Goal: Find specific page/section: Find specific page/section

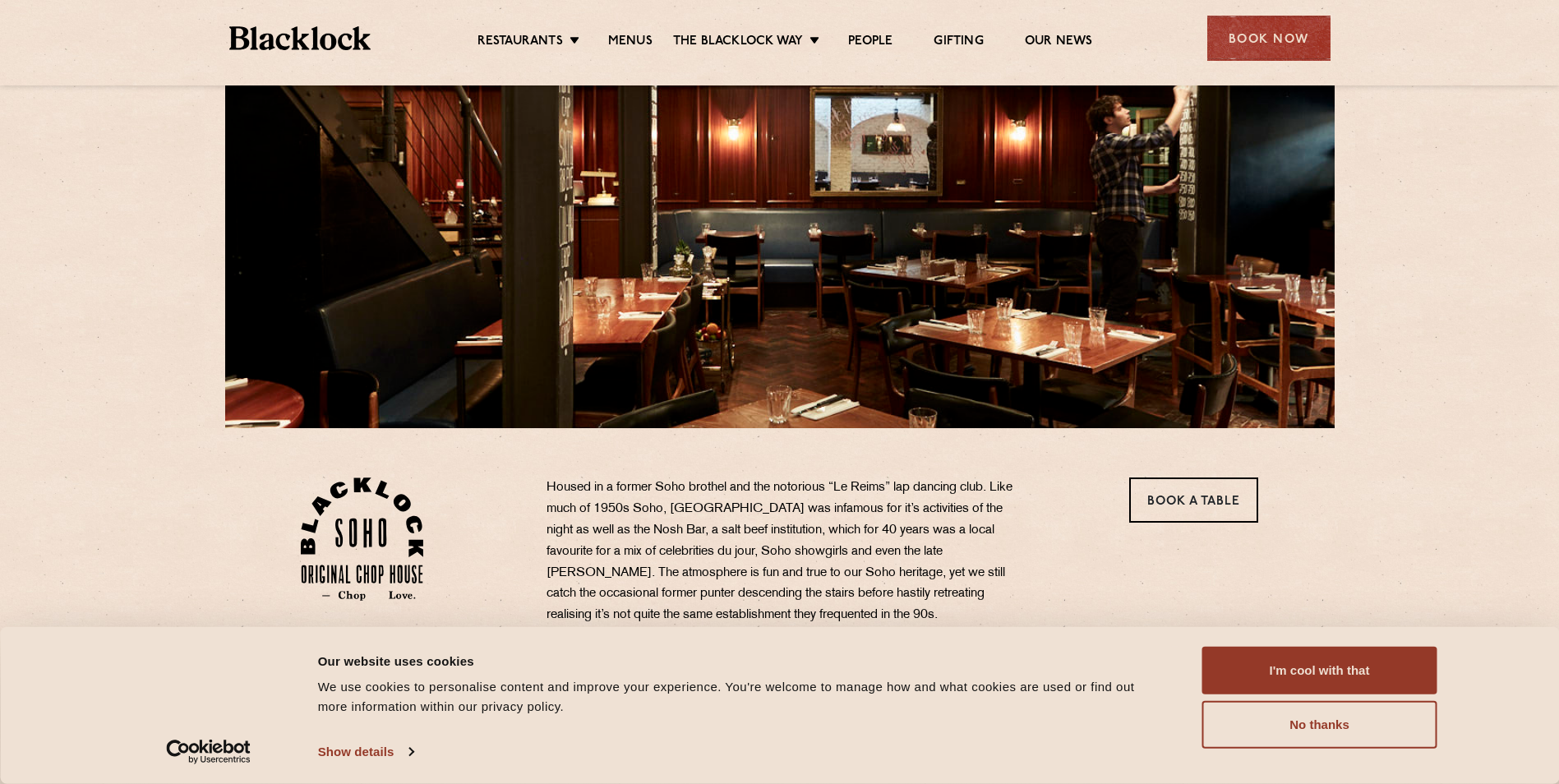
scroll to position [164, 0]
click at [1317, 661] on button "I'm cool with that" at bounding box center [1320, 670] width 235 height 48
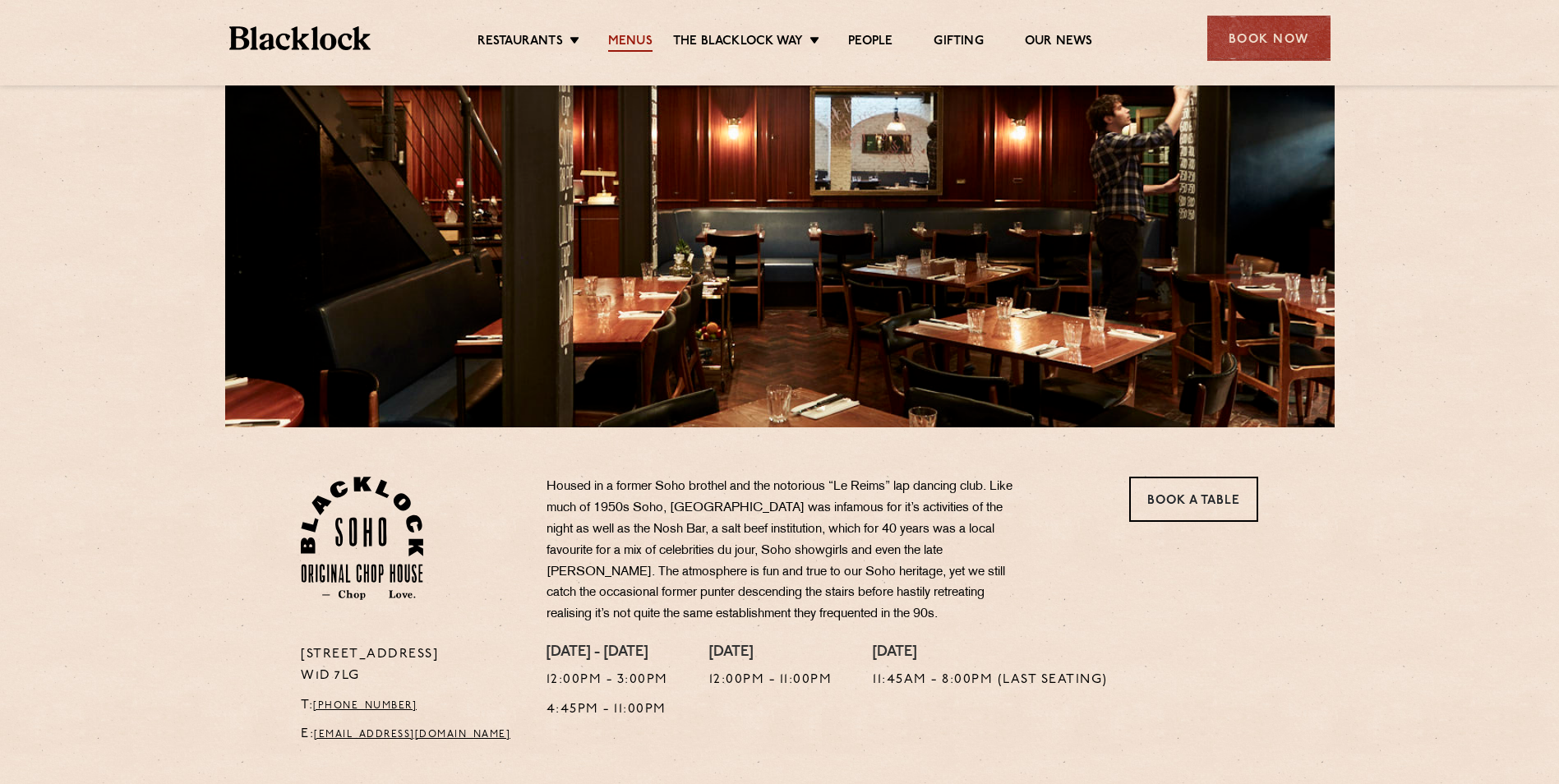
click at [643, 36] on link "Menus" at bounding box center [630, 43] width 44 height 18
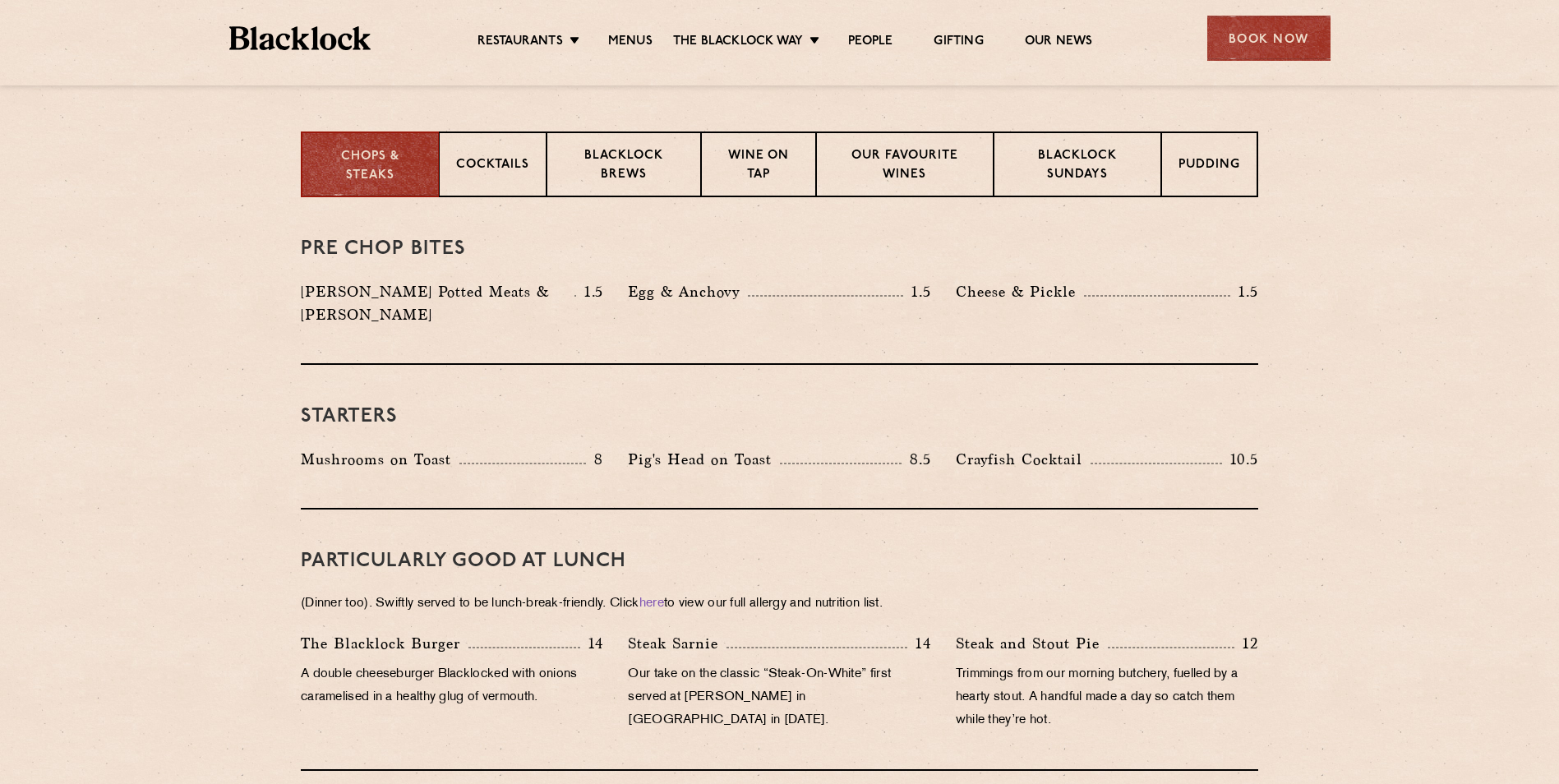
scroll to position [493, 0]
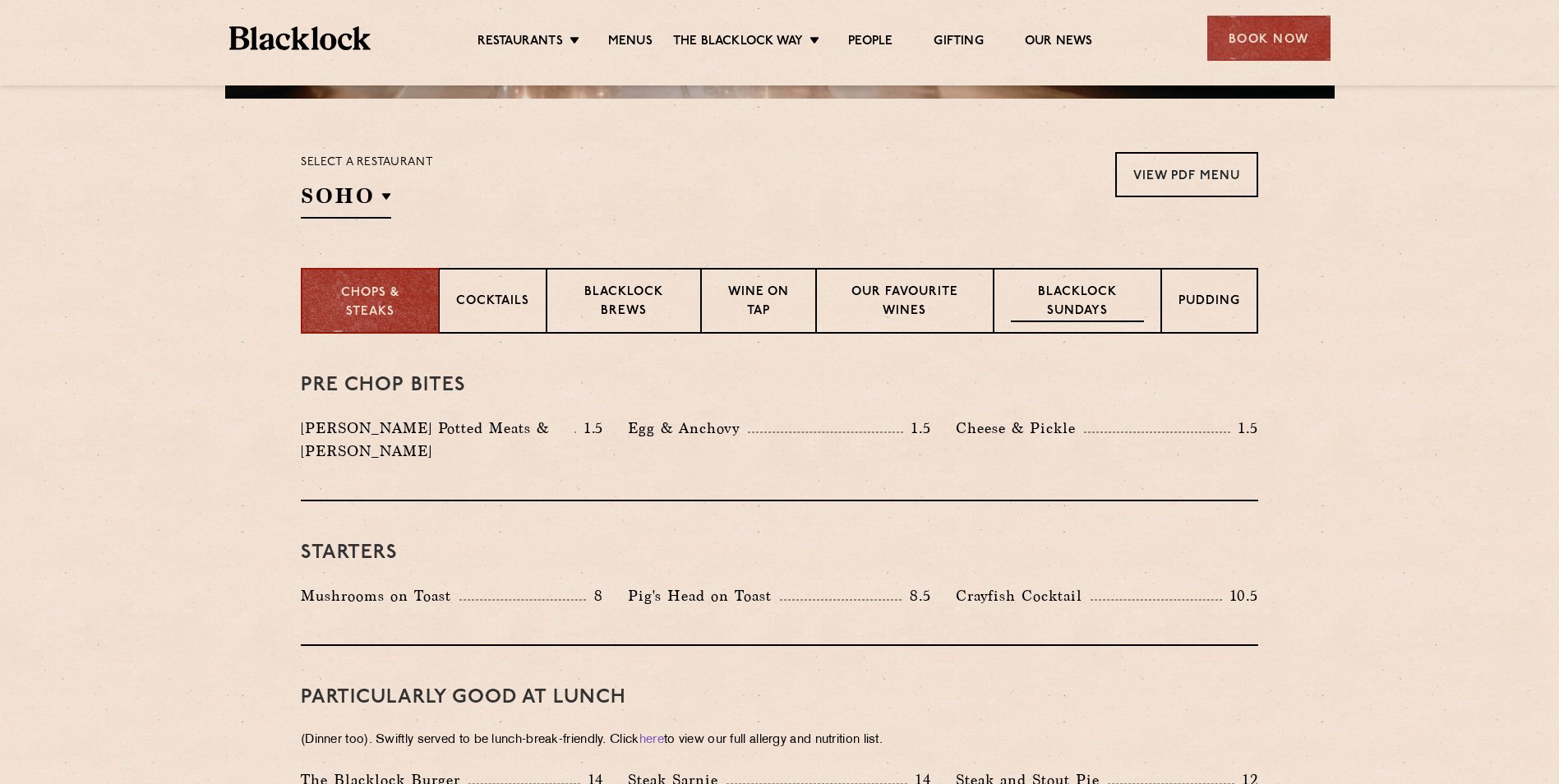
click at [1066, 293] on p "Blacklock Sundays" at bounding box center [1077, 302] width 133 height 38
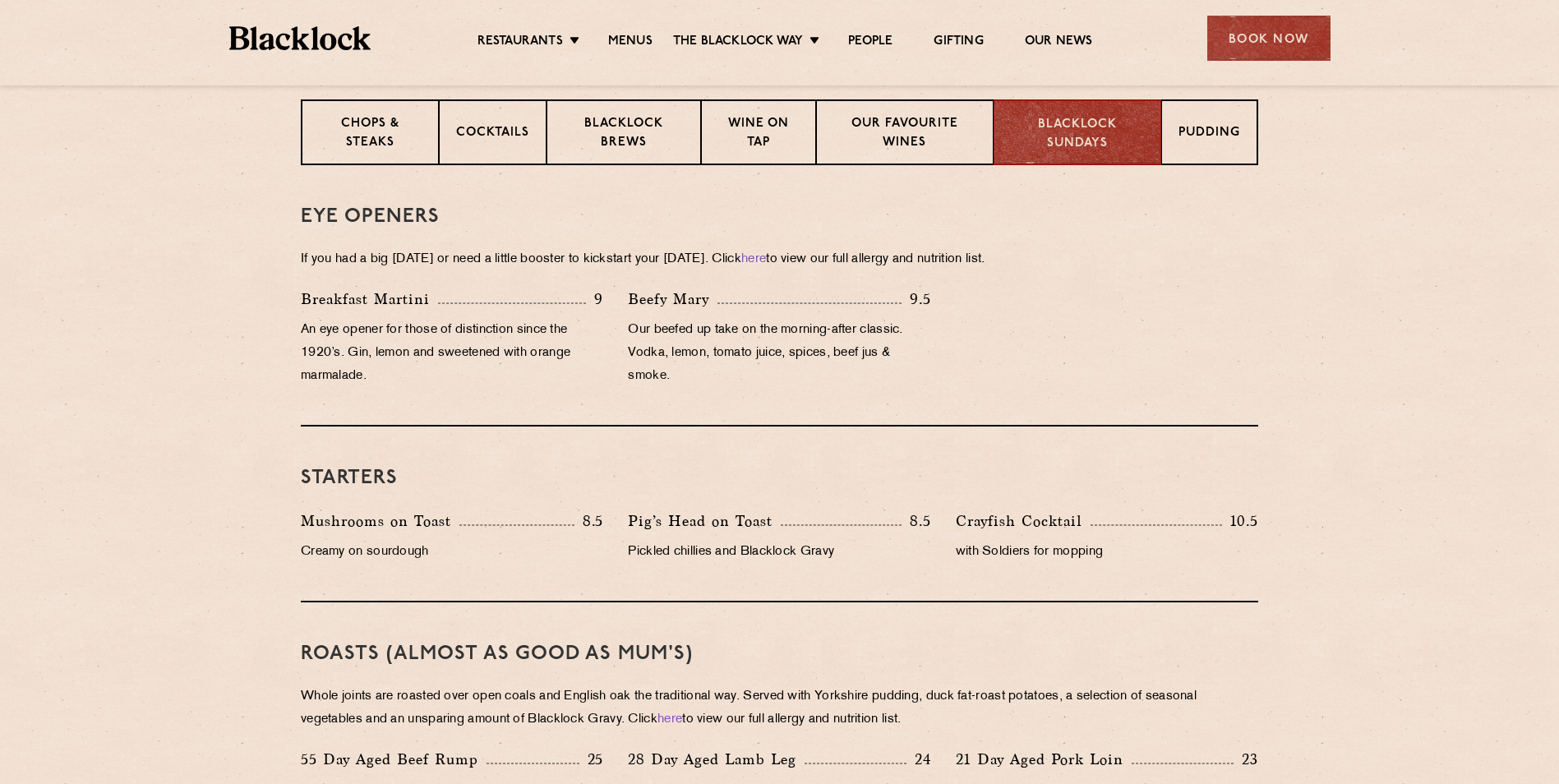
scroll to position [544, 0]
